Goal: Find specific page/section: Find specific page/section

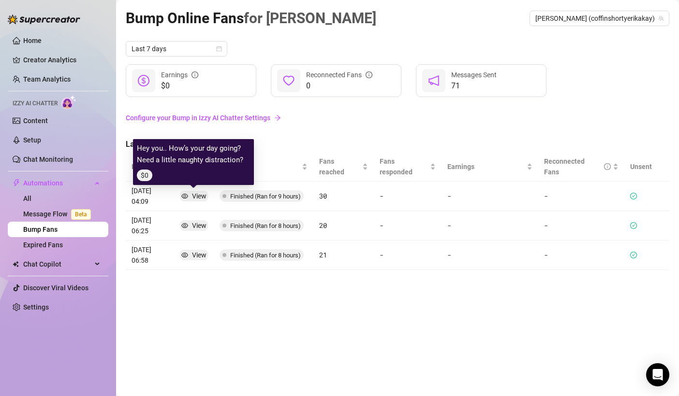
click at [196, 194] on div "View" at bounding box center [199, 196] width 15 height 11
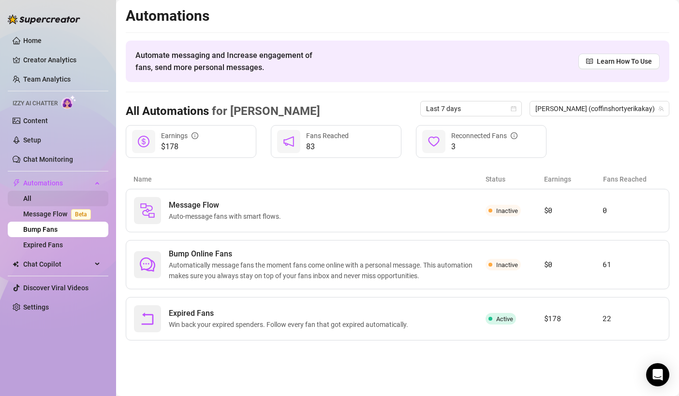
click at [31, 196] on link "All" at bounding box center [27, 199] width 8 height 8
